Goal: Task Accomplishment & Management: Use online tool/utility

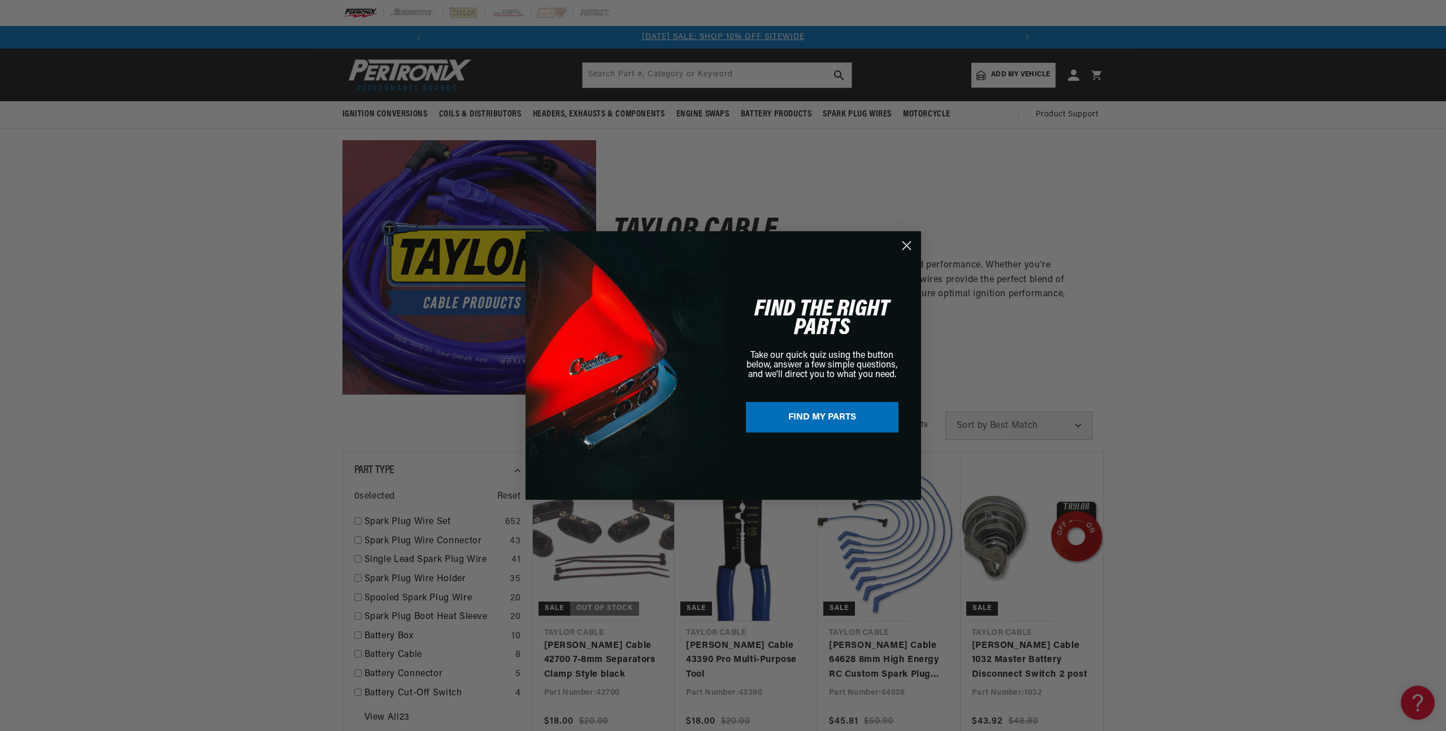
click at [910, 241] on circle "Close dialog" at bounding box center [906, 245] width 19 height 19
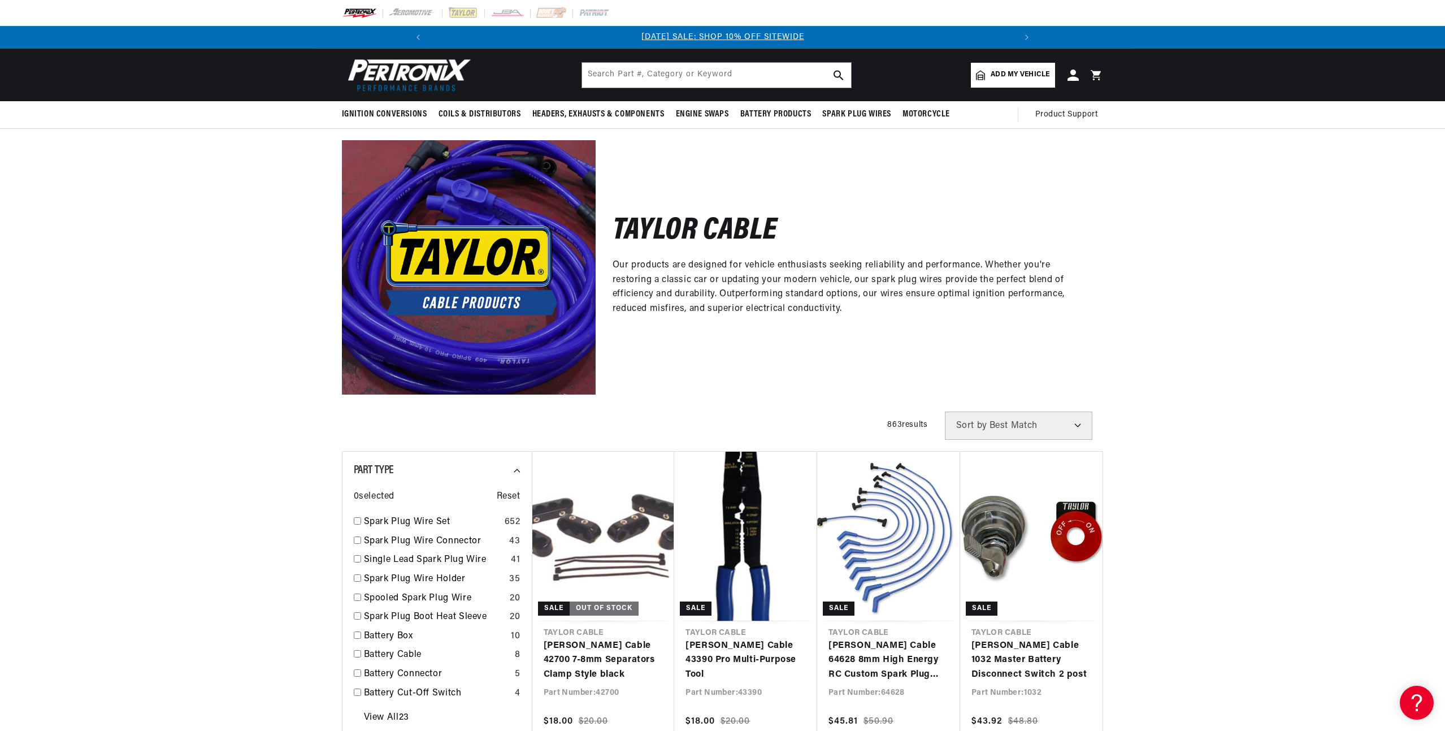
click at [454, 6] on div at bounding box center [723, 13] width 818 height 26
click at [454, 7] on img at bounding box center [462, 13] width 31 height 12
click at [1009, 74] on span "Add my vehicle" at bounding box center [1019, 74] width 59 height 11
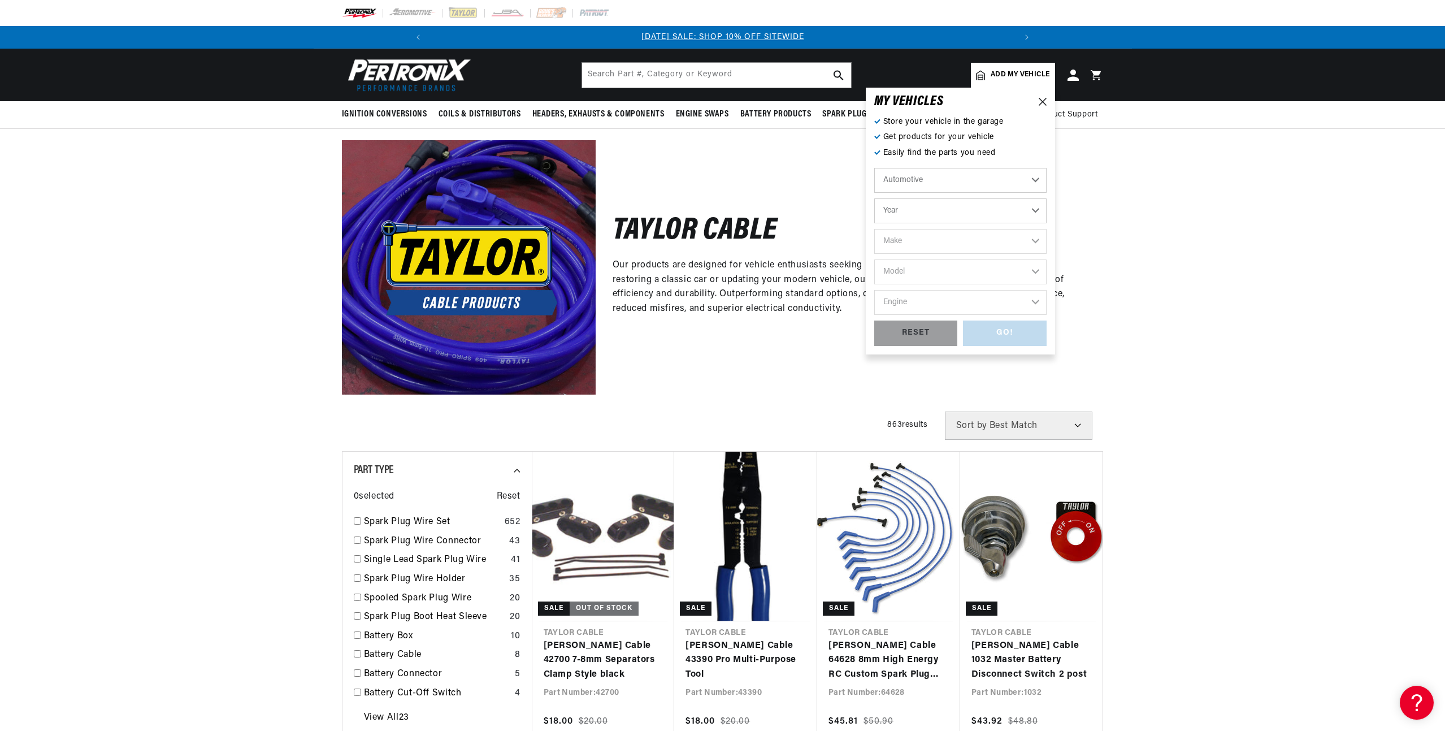
click at [930, 181] on select "Automotive Agricultural Industrial Marine Motorcycle" at bounding box center [960, 180] width 172 height 25
click at [940, 176] on select "Automotive Agricultural Industrial Marine Motorcycle" at bounding box center [960, 180] width 172 height 25
drag, startPoint x: 940, startPoint y: 169, endPoint x: 937, endPoint y: 182, distance: 13.3
click at [940, 169] on select "Automotive Agricultural Industrial Marine Motorcycle" at bounding box center [960, 180] width 172 height 25
click at [874, 168] on select "Automotive Agricultural Industrial Marine Motorcycle" at bounding box center [960, 180] width 172 height 25
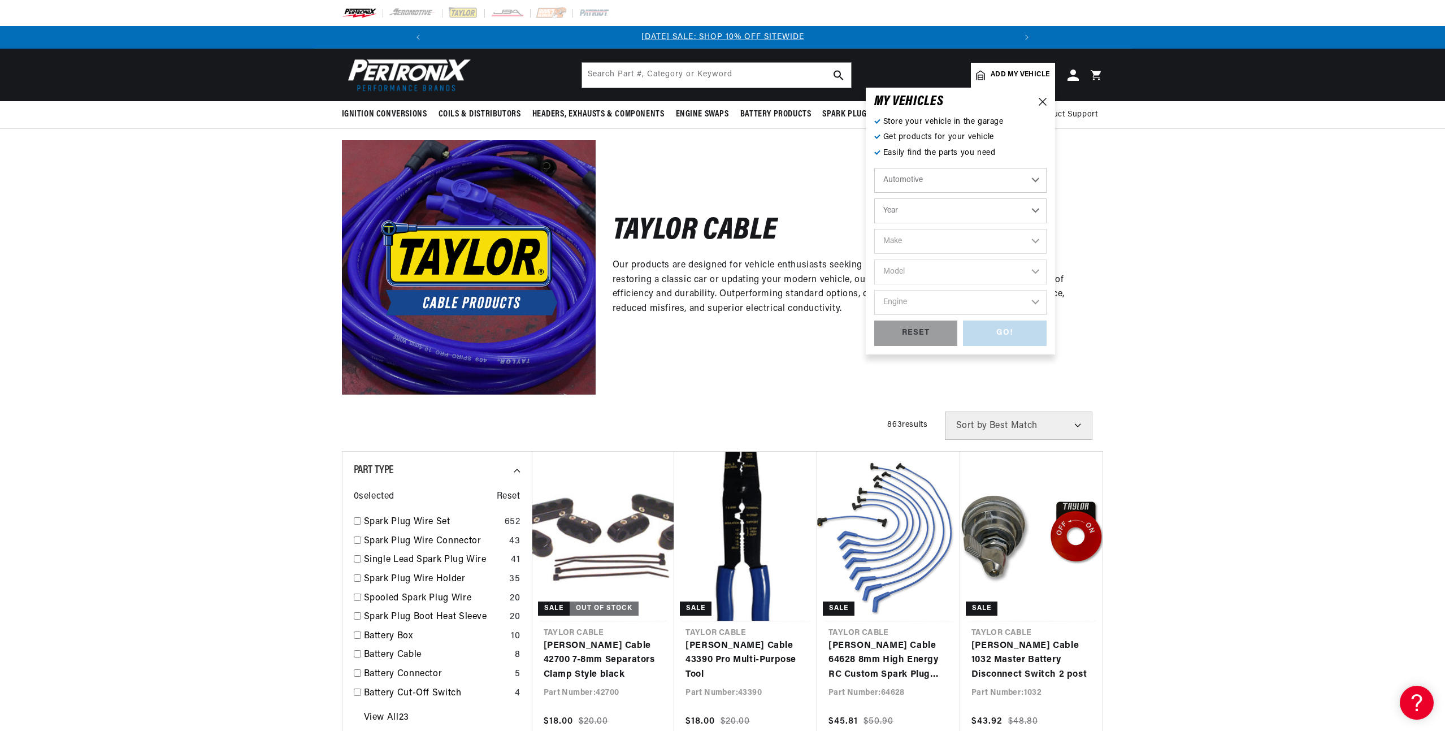
click at [923, 207] on select "Year 2022 2021 2020 2019 2018 2017 2016 2015 2014 2013 2012 2011 2010 2009 2008…" at bounding box center [960, 210] width 172 height 25
select select "2004"
click at [874, 198] on select "Year 2022 2021 2020 2019 2018 2017 2016 2015 2014 2013 2012 2011 2010 2009 2008…" at bounding box center [960, 210] width 172 height 25
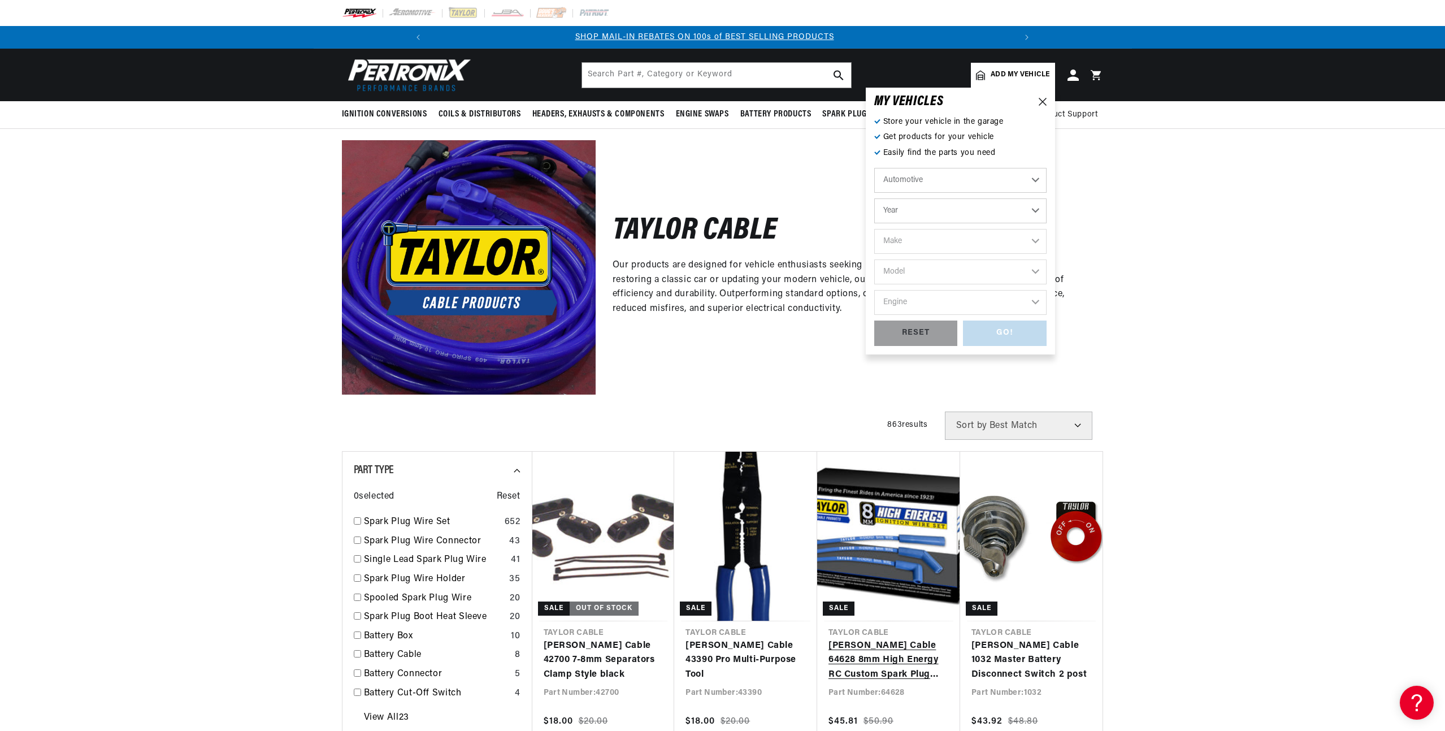
select select "2004"
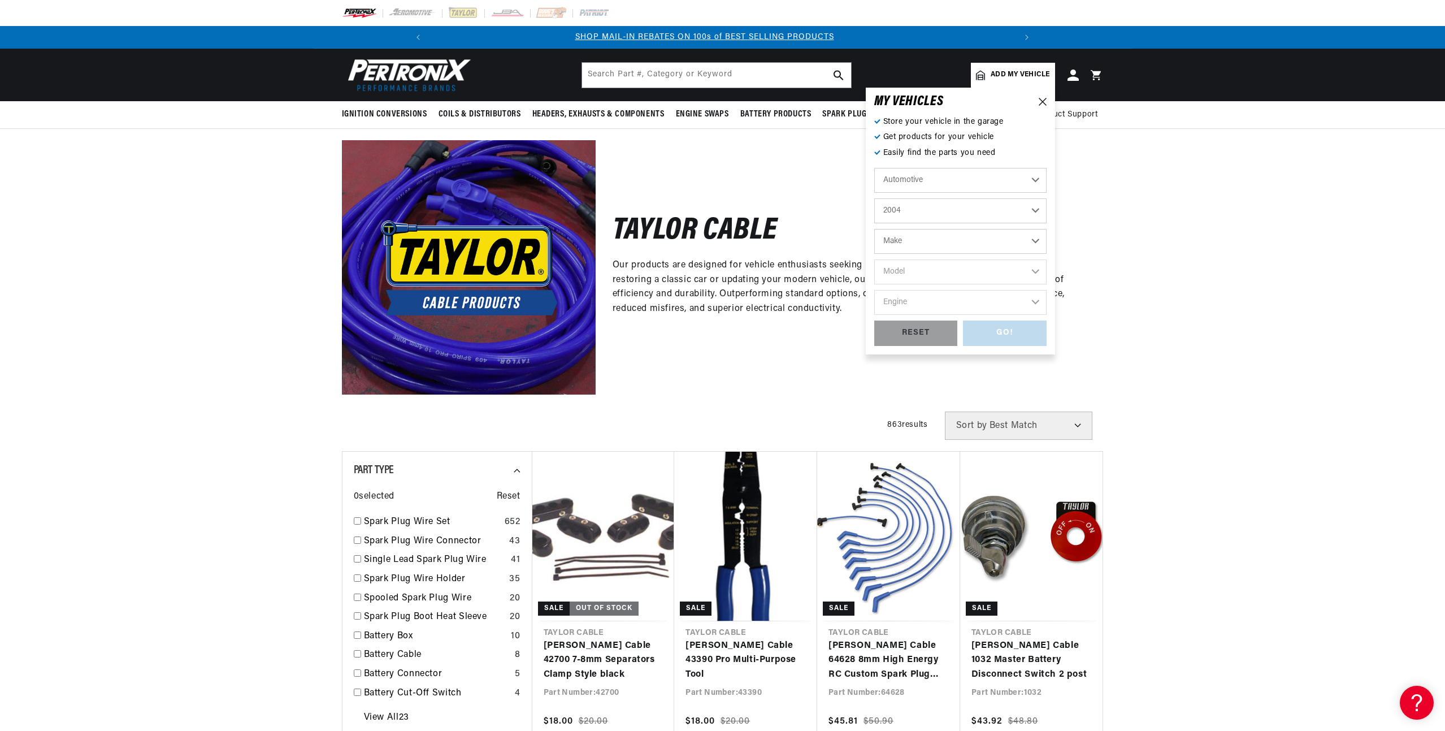
click at [909, 245] on select "Make Avanti Buick Cadillac Chevrolet Chrysler Dodge Ford GMC Hummer Isuzu Jeep …" at bounding box center [960, 241] width 172 height 25
select select "Chevrolet"
click at [874, 229] on select "Make Avanti Buick Cadillac Chevrolet Chrysler Dodge Ford GMC Hummer Isuzu Jeep …" at bounding box center [960, 241] width 172 height 25
select select "Chevrolet"
click at [932, 275] on select "Model Astro Avalanche 1500 Avalanche 2500 Blazer C4500 Kodiak C5500 Kodiak C650…" at bounding box center [960, 271] width 172 height 25
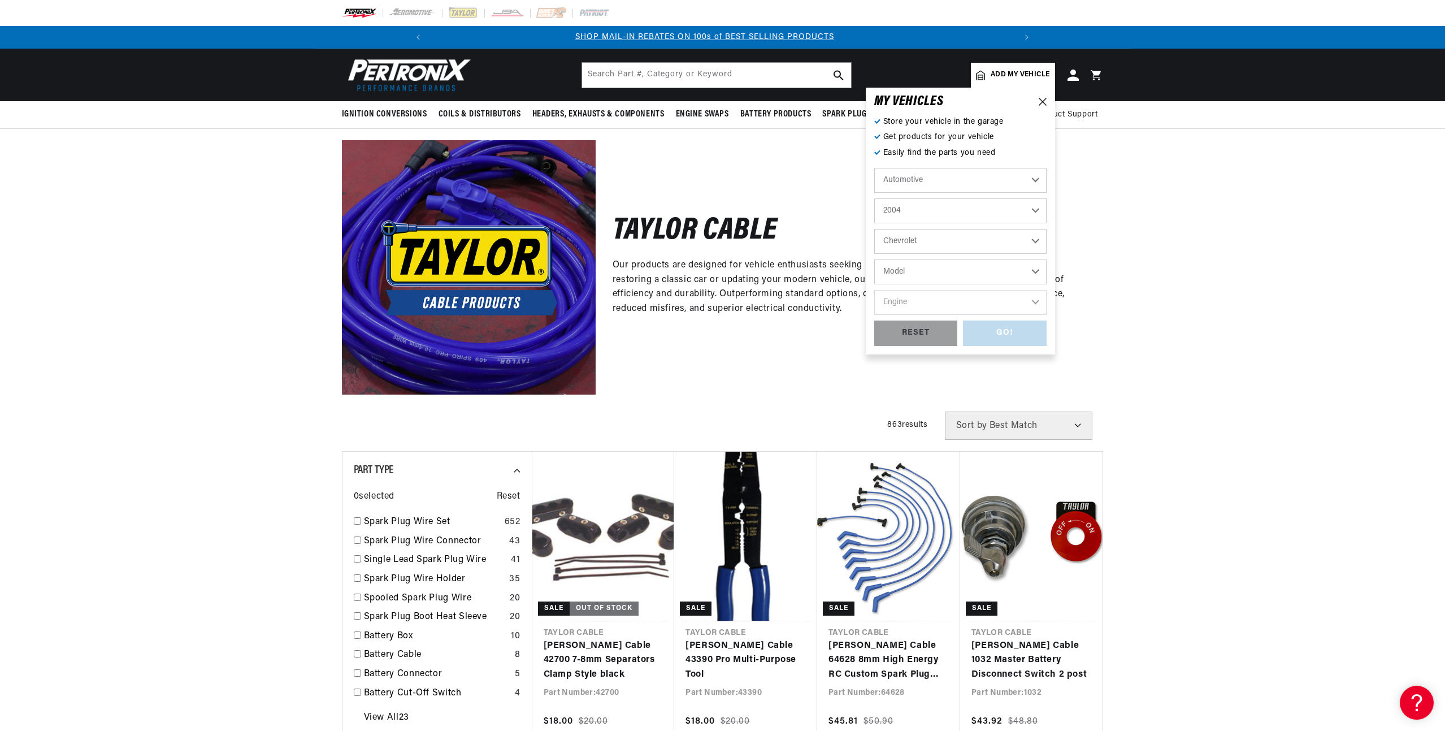
select select "Corvette"
click at [874, 259] on select "Model Astro Avalanche 1500 Avalanche 2500 Blazer C4500 Kodiak C5500 Kodiak C650…" at bounding box center [960, 271] width 172 height 25
select select "Corvette"
click at [923, 305] on select "Engine 5.7L" at bounding box center [960, 302] width 172 height 25
select select "5.7L"
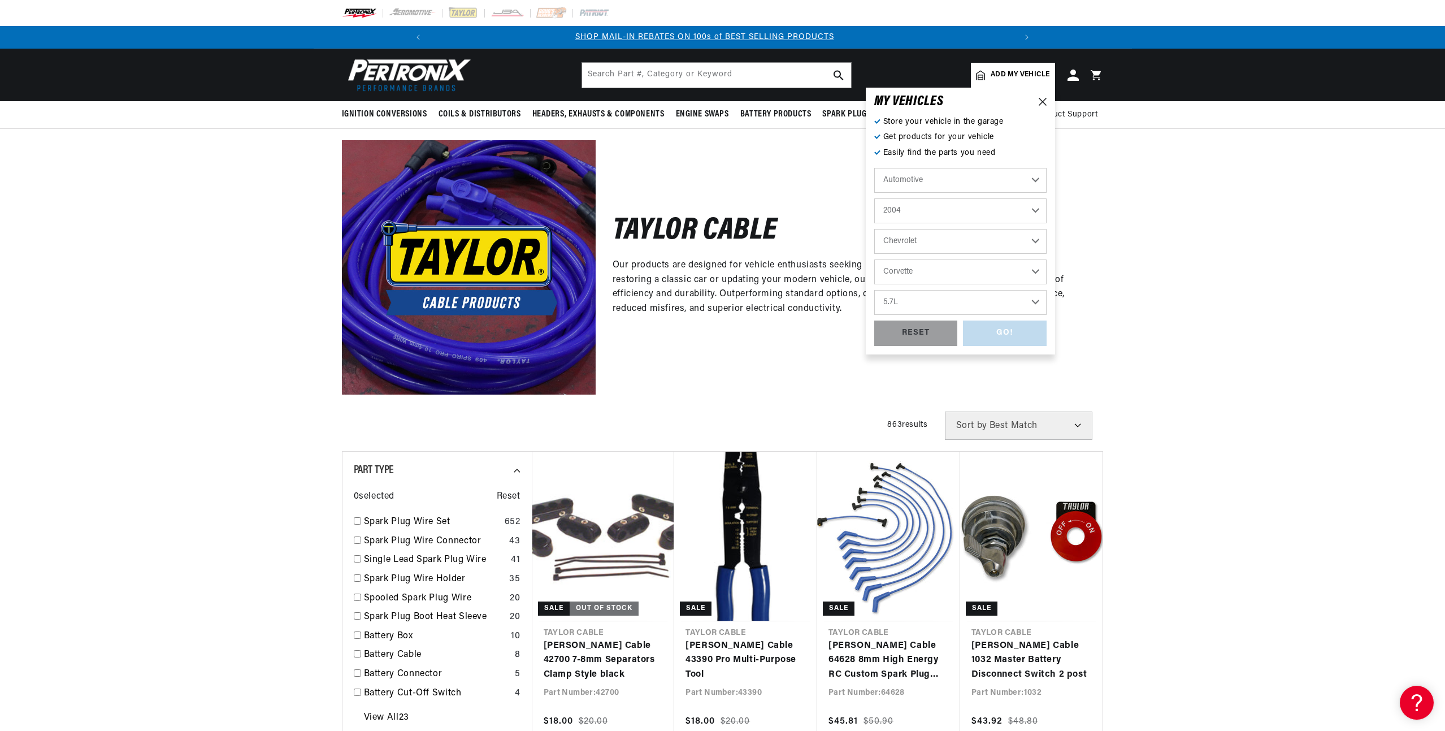
click at [874, 290] on select "Engine 5.7L" at bounding box center [960, 302] width 172 height 25
select select "5.7L"
click at [992, 332] on div "GO!" at bounding box center [1005, 332] width 84 height 25
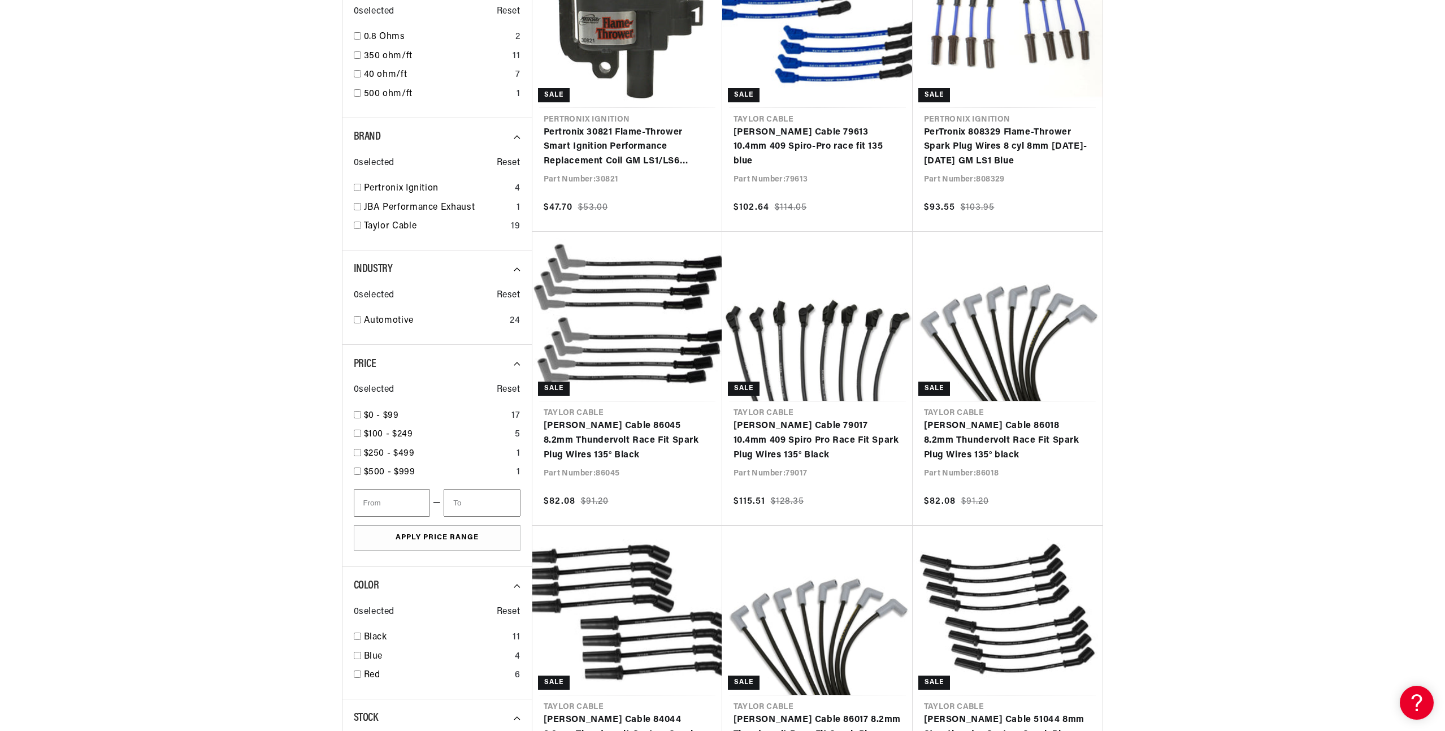
scroll to position [0, 141]
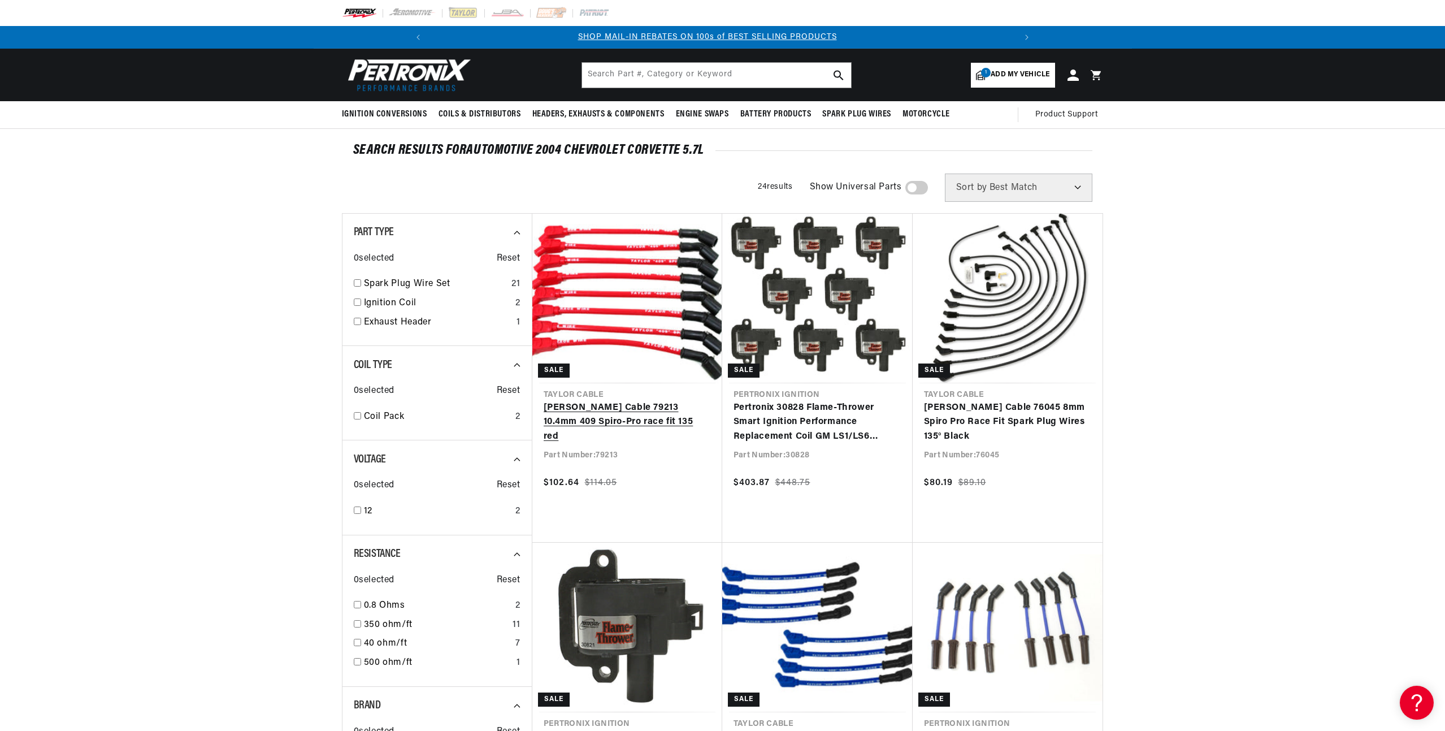
scroll to position [0, 604]
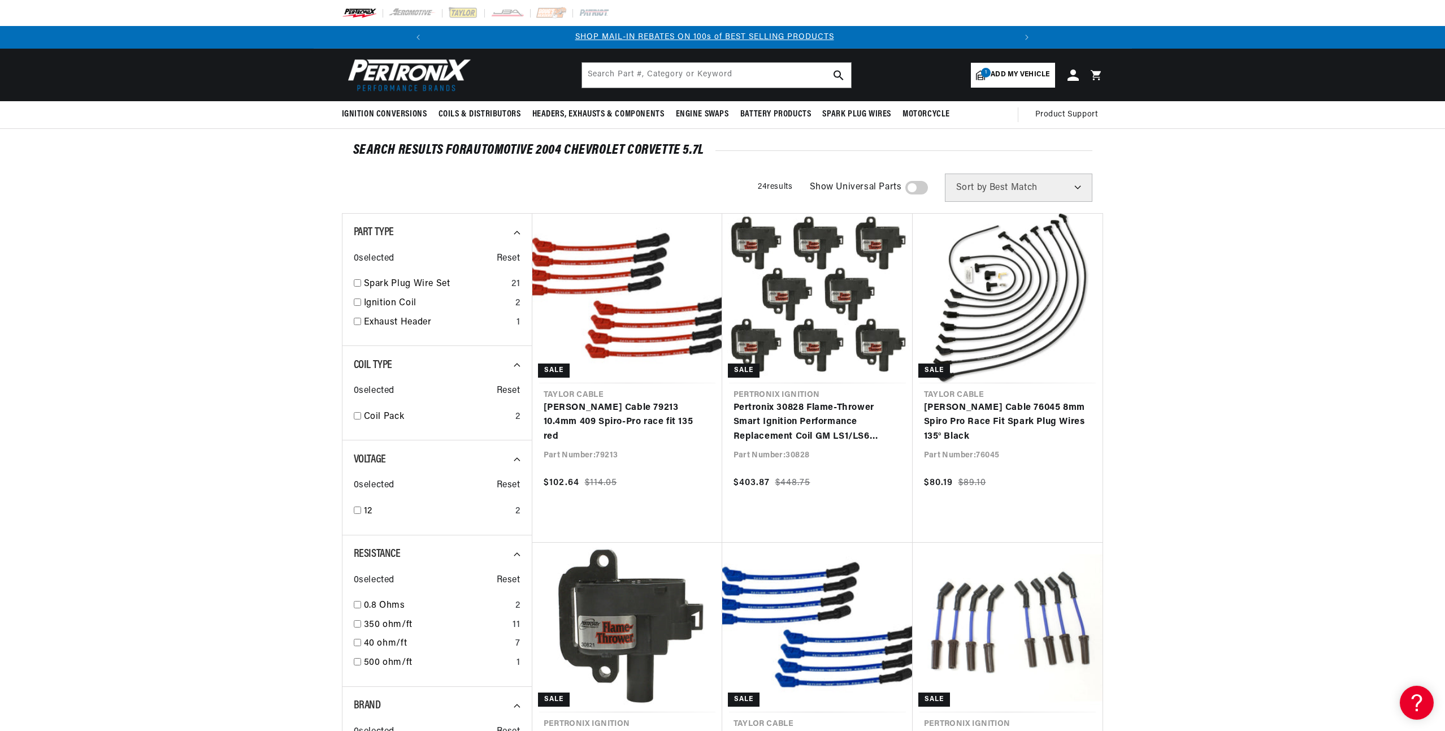
drag, startPoint x: 594, startPoint y: 418, endPoint x: 1161, endPoint y: 307, distance: 576.8
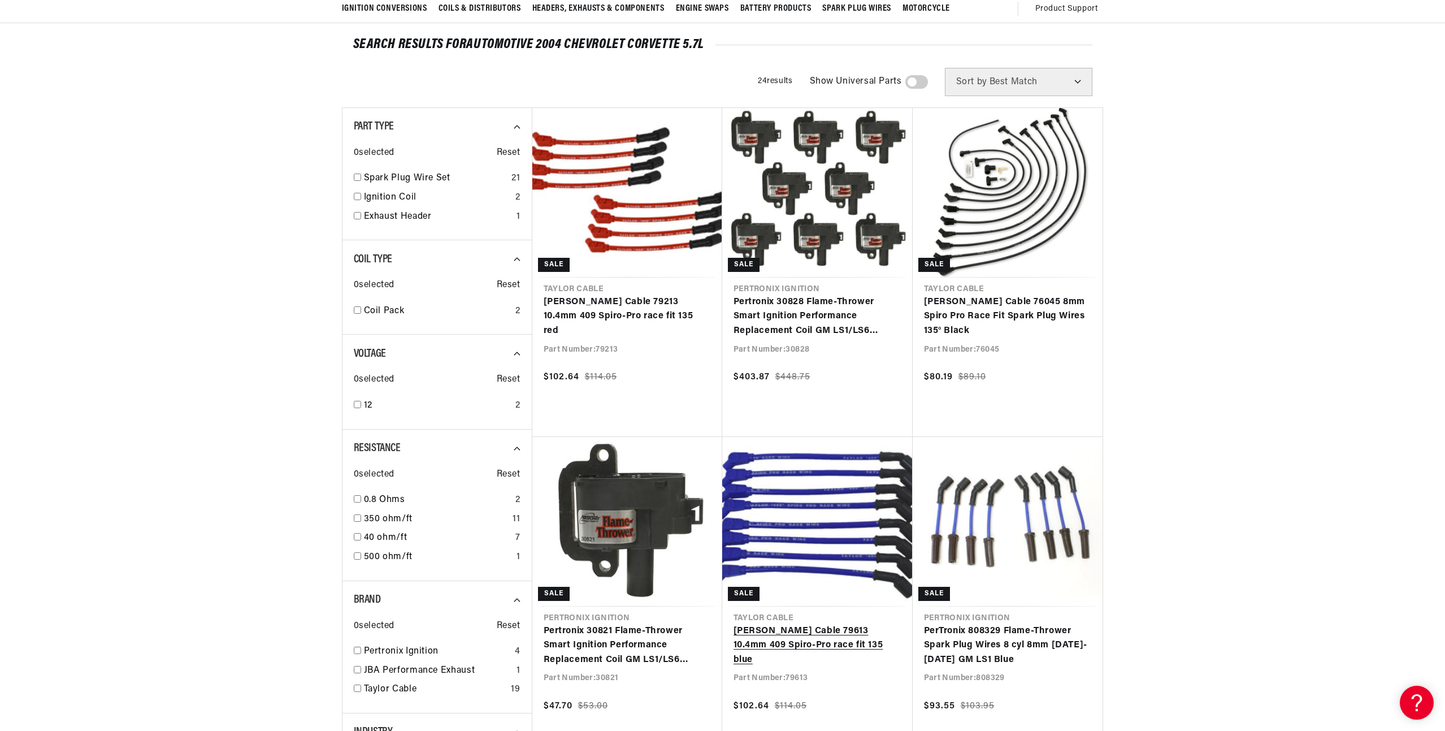
scroll to position [0, 0]
